Goal: Information Seeking & Learning: Learn about a topic

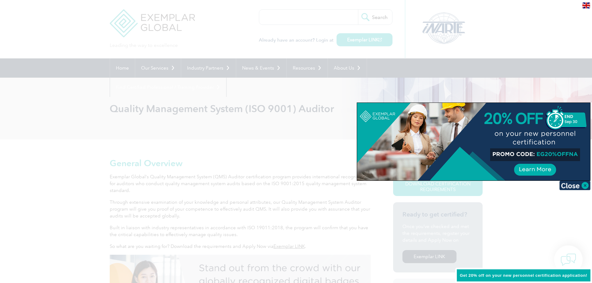
click at [121, 90] on div at bounding box center [296, 141] width 592 height 283
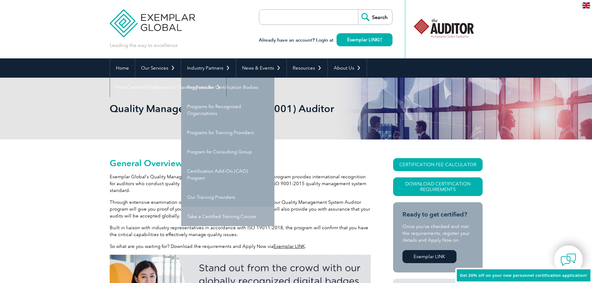
click at [212, 216] on link "Take a Certified Training Course" at bounding box center [227, 216] width 93 height 19
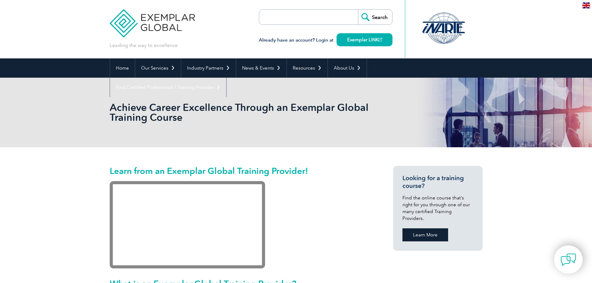
click at [417, 228] on link "Learn More" at bounding box center [425, 234] width 46 height 13
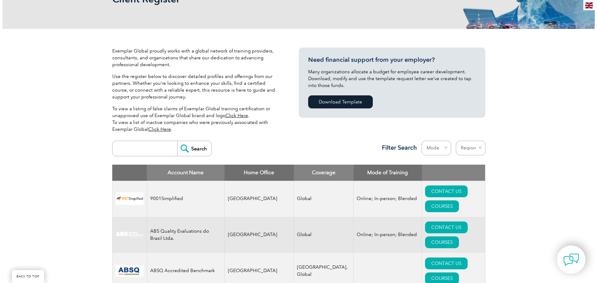
scroll to position [155, 0]
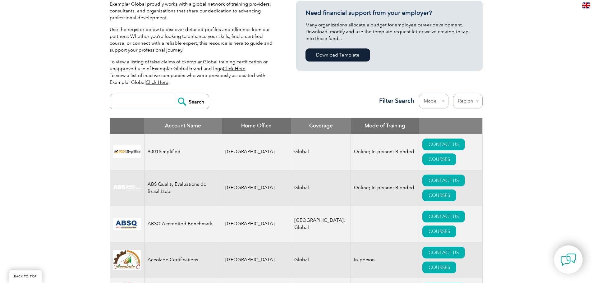
click at [151, 101] on input "search" at bounding box center [144, 101] width 62 height 15
type input "lead auditor"
click at [175, 94] on input "Search" at bounding box center [192, 101] width 34 height 15
click at [450, 190] on link "COURSES" at bounding box center [439, 196] width 34 height 12
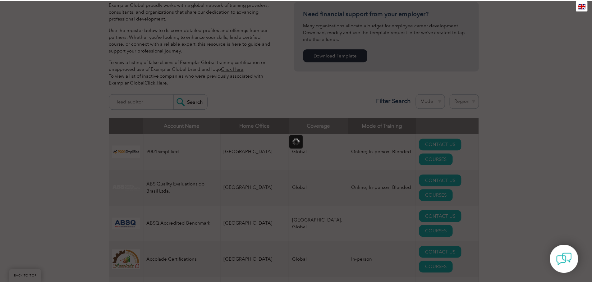
scroll to position [0, 0]
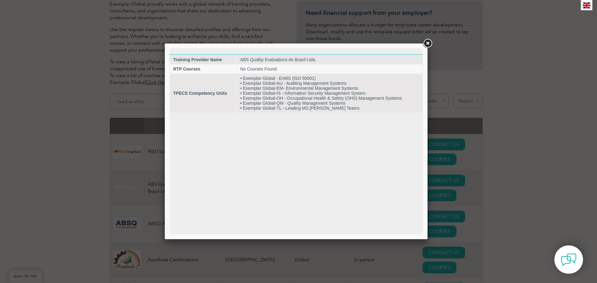
click at [424, 43] on link at bounding box center [427, 43] width 11 height 11
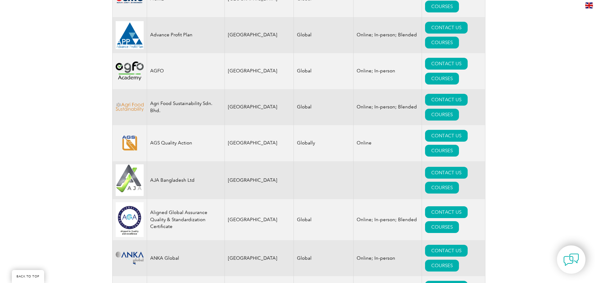
scroll to position [528, 0]
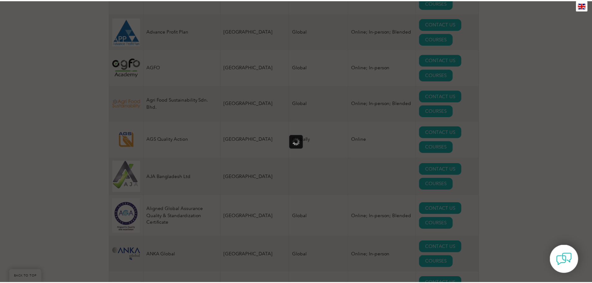
scroll to position [0, 0]
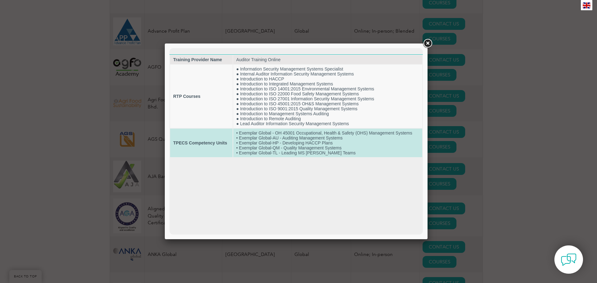
click at [259, 141] on td "• Exemplar Global - OH 45001 Occupational, Health & Safety (OHS) Management Sys…" at bounding box center [327, 143] width 189 height 29
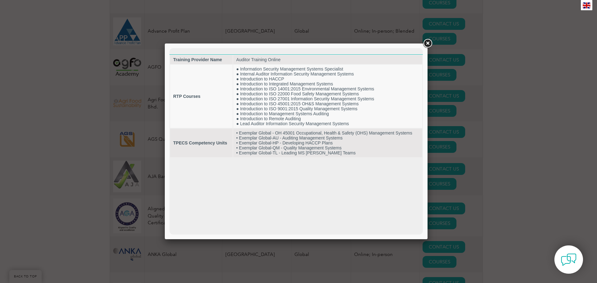
click at [427, 43] on link at bounding box center [427, 43] width 11 height 11
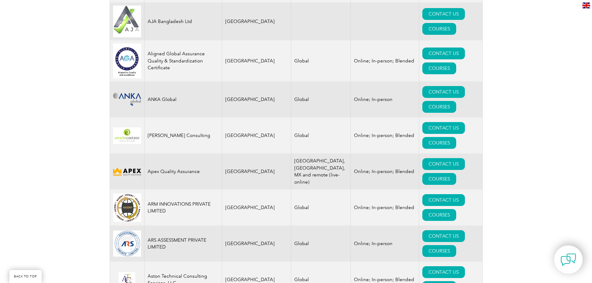
scroll to position [684, 0]
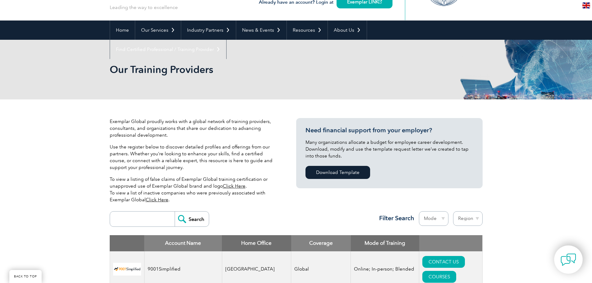
scroll to position [124, 0]
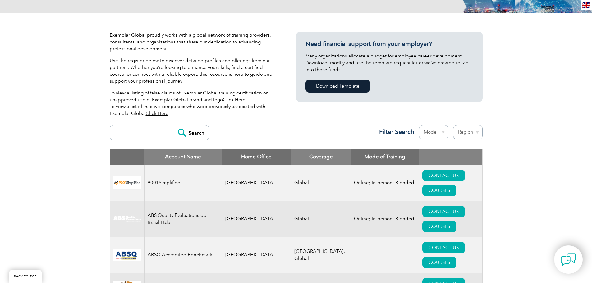
click at [140, 133] on input "search" at bounding box center [144, 132] width 62 height 15
type input "pun"
click at [175, 125] on input "Search" at bounding box center [192, 132] width 34 height 15
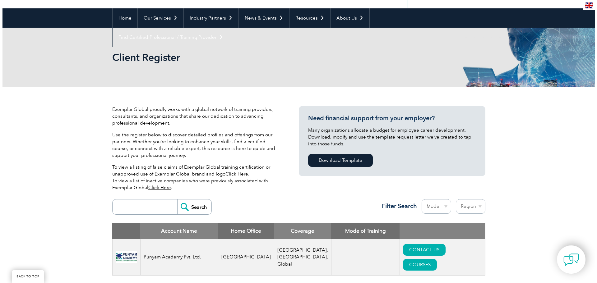
scroll to position [93, 0]
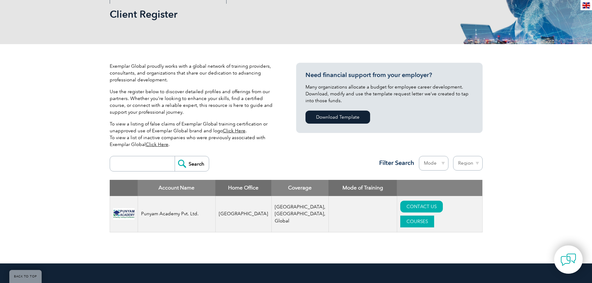
click at [434, 216] on link "COURSES" at bounding box center [417, 222] width 34 height 12
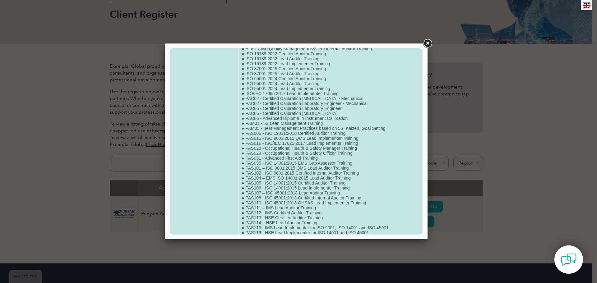
scroll to position [124, 0]
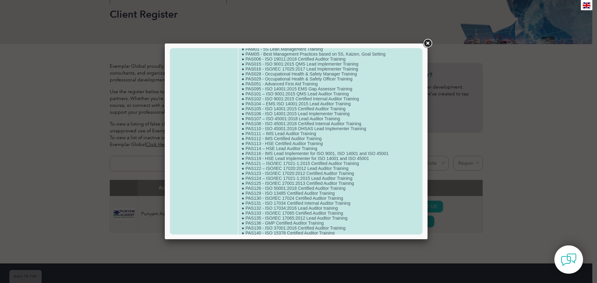
drag, startPoint x: 245, startPoint y: 94, endPoint x: 265, endPoint y: 95, distance: 19.6
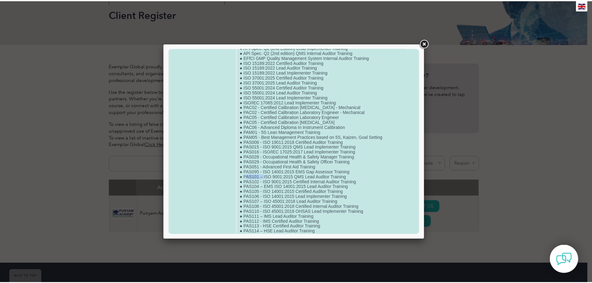
scroll to position [0, 0]
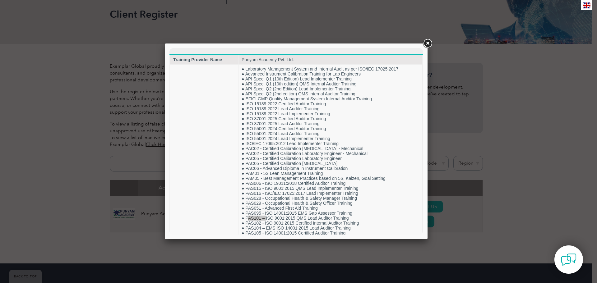
click at [426, 42] on link at bounding box center [427, 43] width 11 height 11
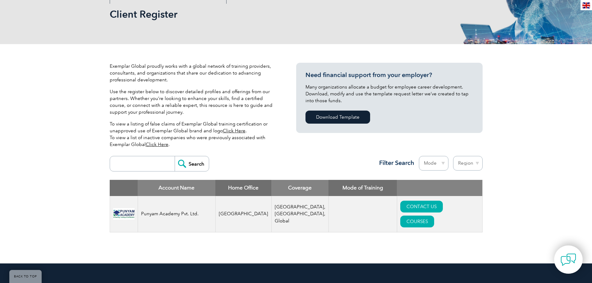
click at [159, 162] on input "search" at bounding box center [144, 163] width 62 height 15
type input "auditor train"
click at [175, 156] on input "Search" at bounding box center [192, 163] width 34 height 15
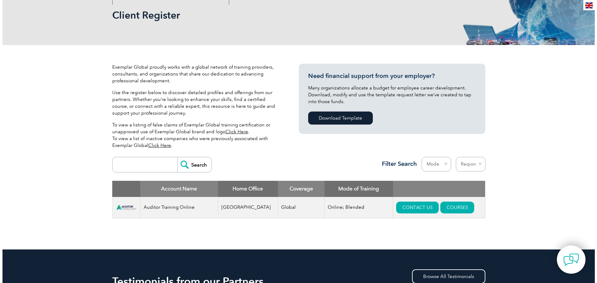
scroll to position [93, 0]
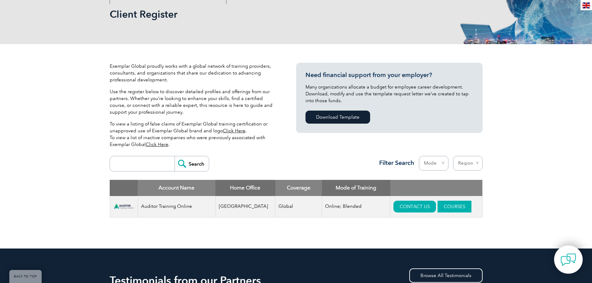
click at [438, 208] on link "COURSES" at bounding box center [455, 207] width 34 height 12
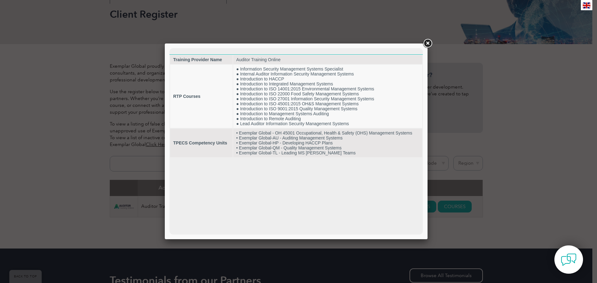
scroll to position [0, 0]
